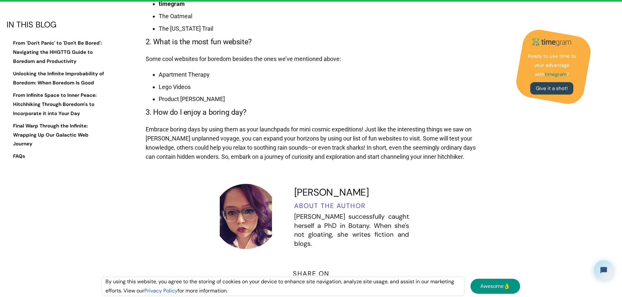
scroll to position [6365, 0]
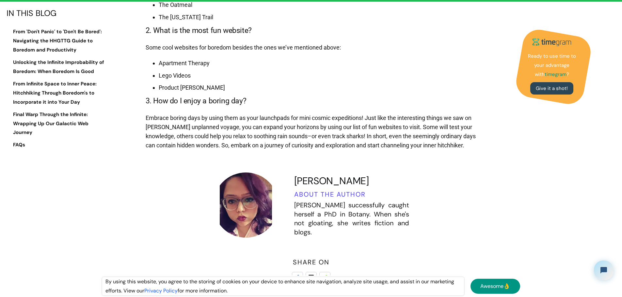
copy li "Wordle"
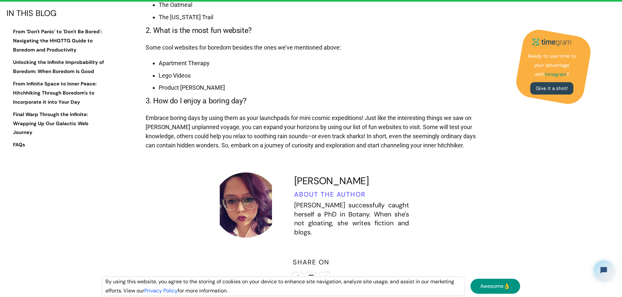
copy li "Know Your Meme"
copy strong "timegram"
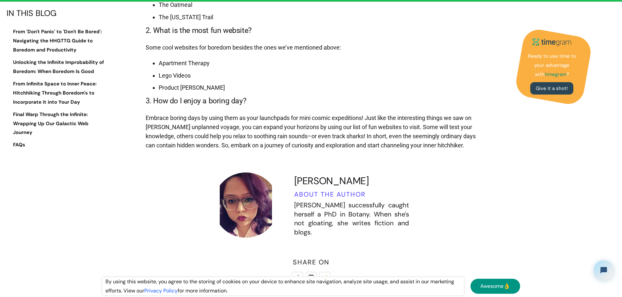
click at [175, 9] on li "The Oatmeal" at bounding box center [319, 4] width 321 height 9
copy li "The Oatmeal"
